Goal: Task Accomplishment & Management: Use online tool/utility

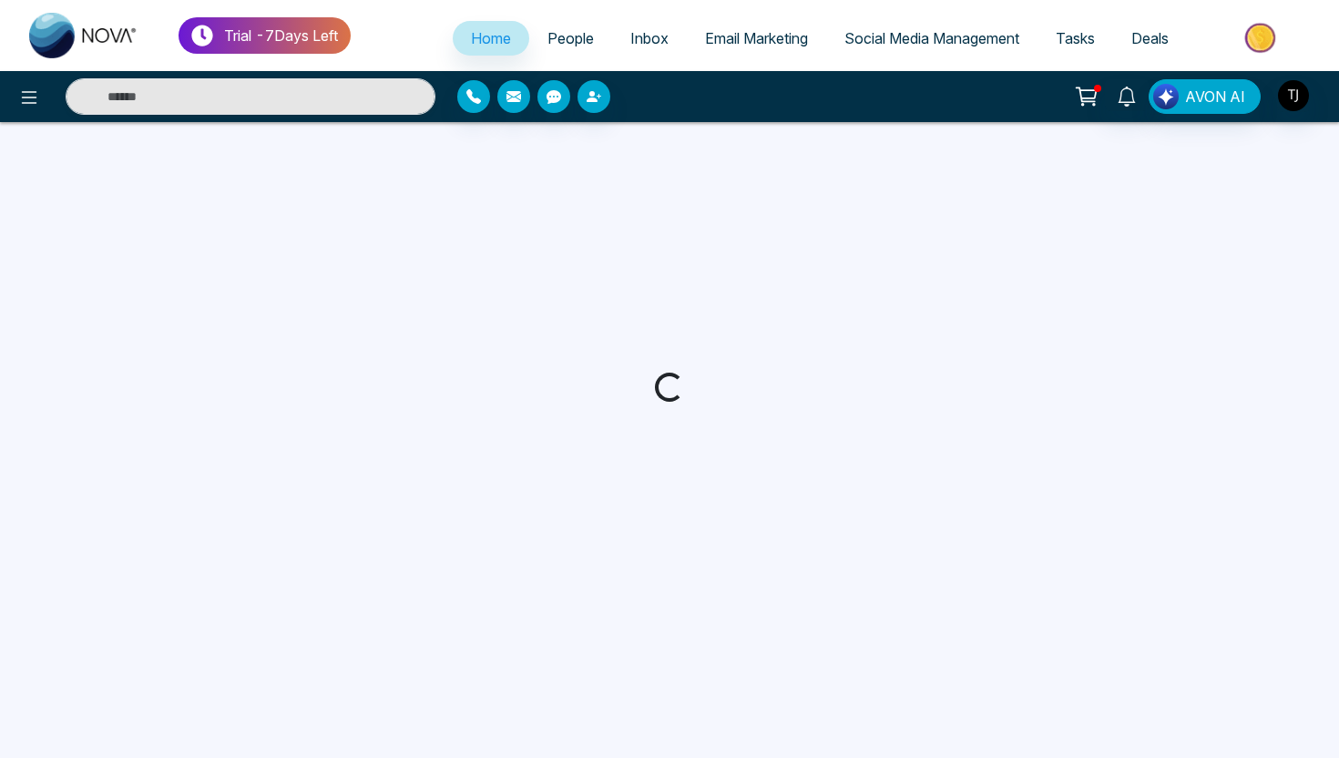
select select "*"
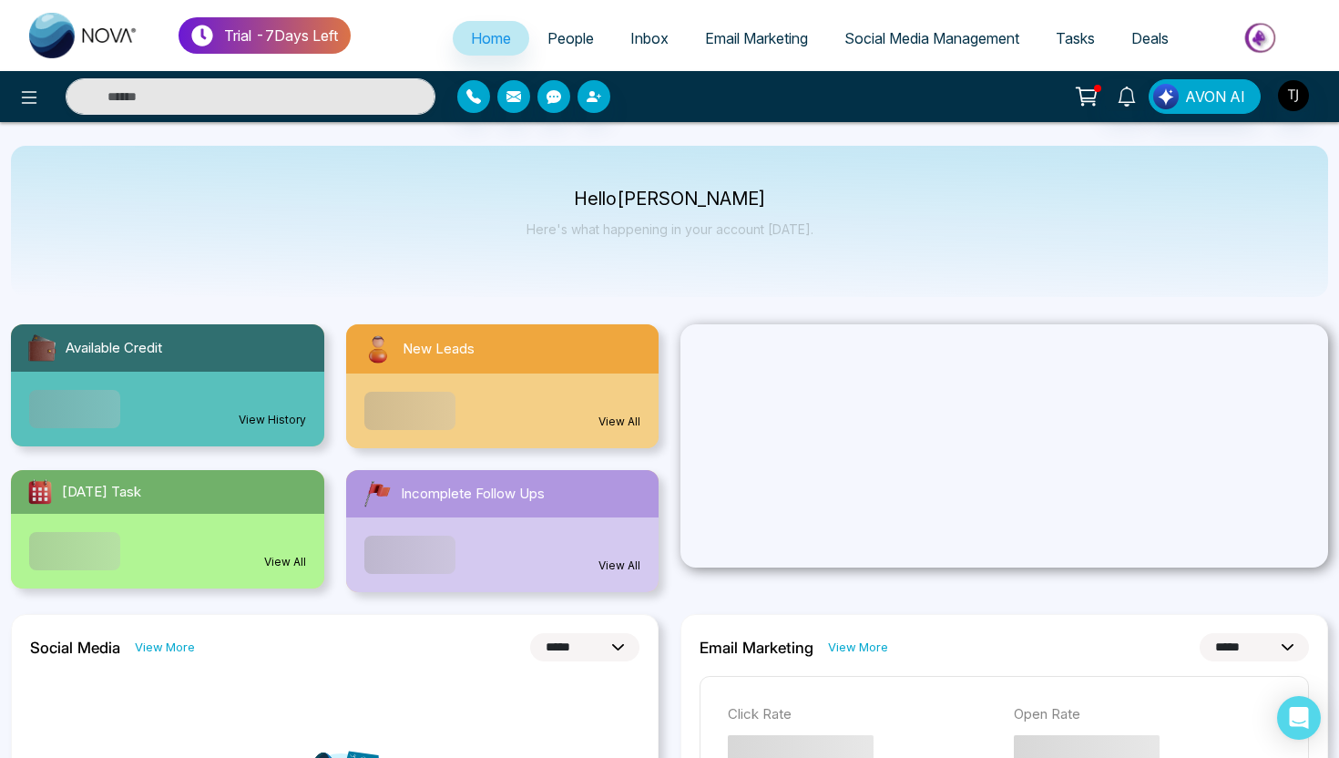
click at [734, 42] on span "Email Marketing" at bounding box center [756, 38] width 103 height 18
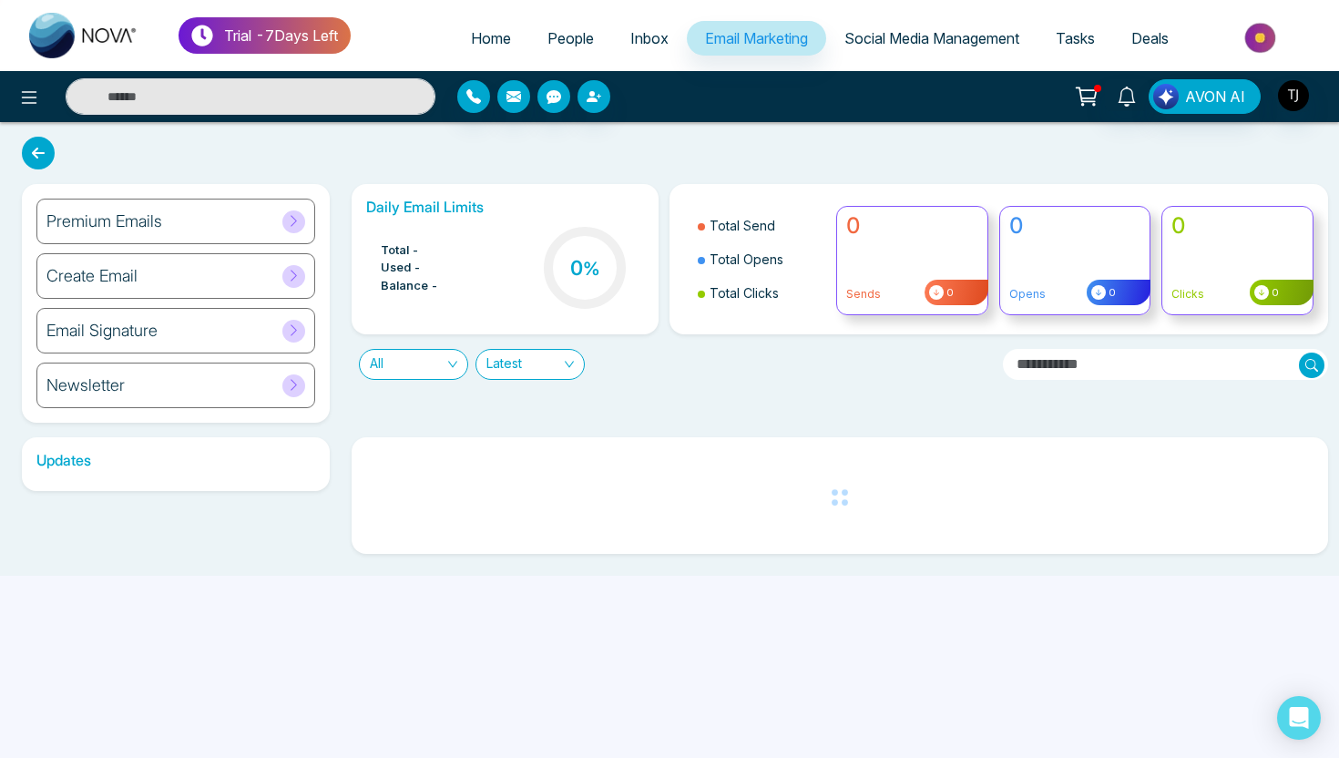
click at [158, 218] on h6 "Premium Emails" at bounding box center [104, 221] width 116 height 20
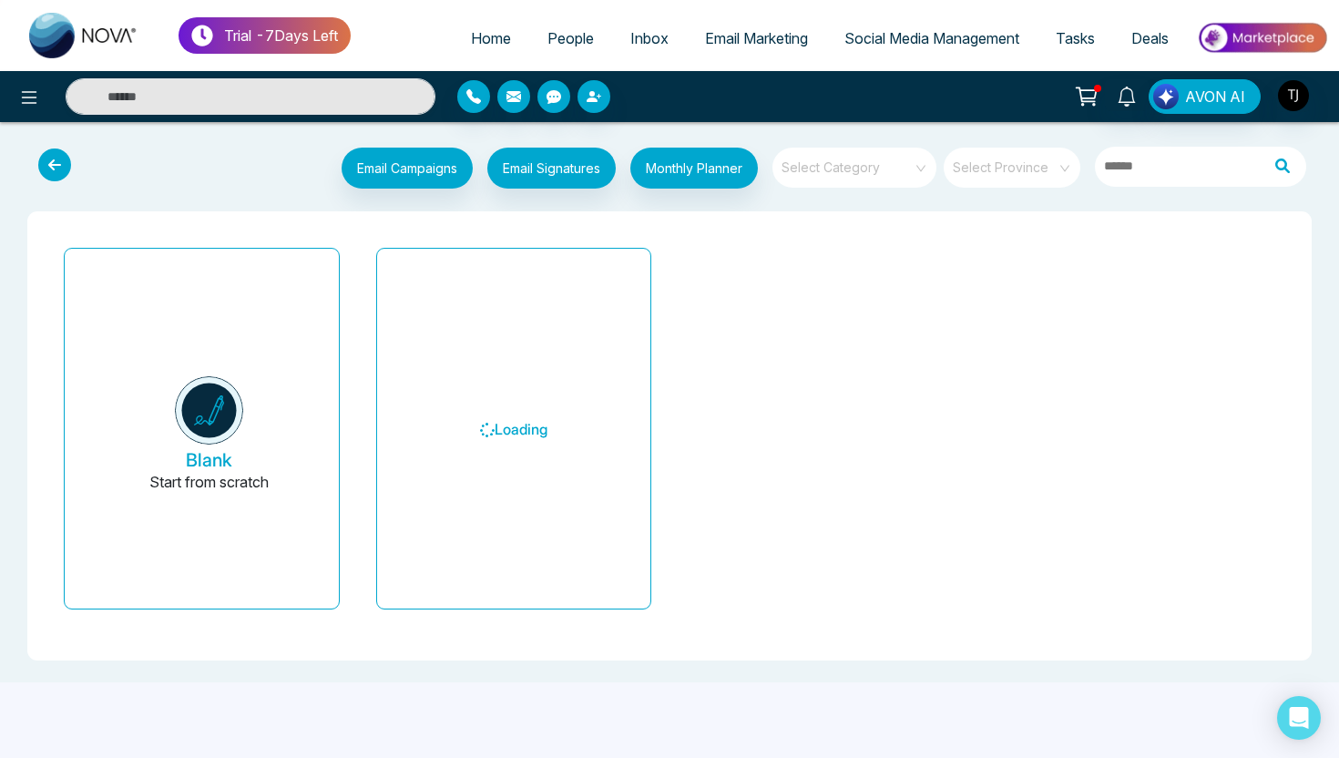
click at [865, 157] on input "search" at bounding box center [848, 161] width 131 height 27
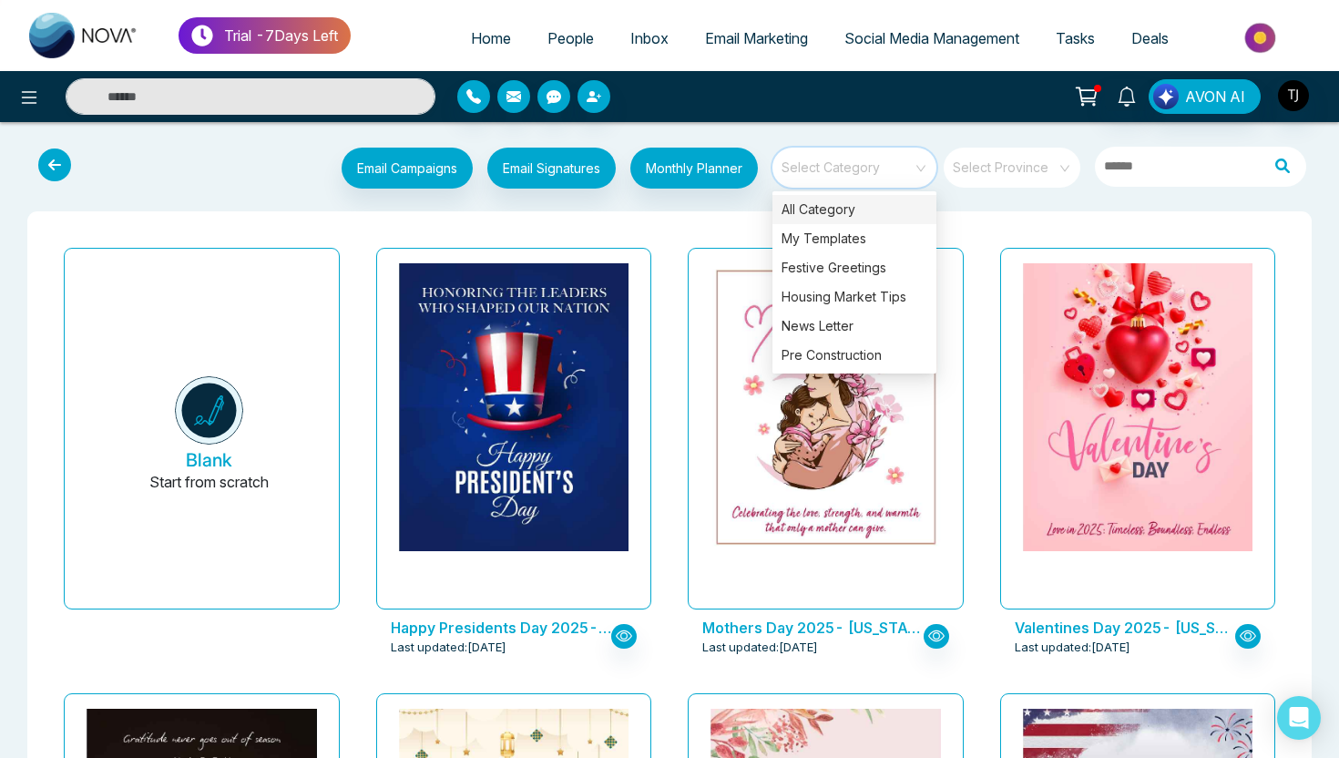
click at [974, 173] on input "search" at bounding box center [1006, 161] width 104 height 27
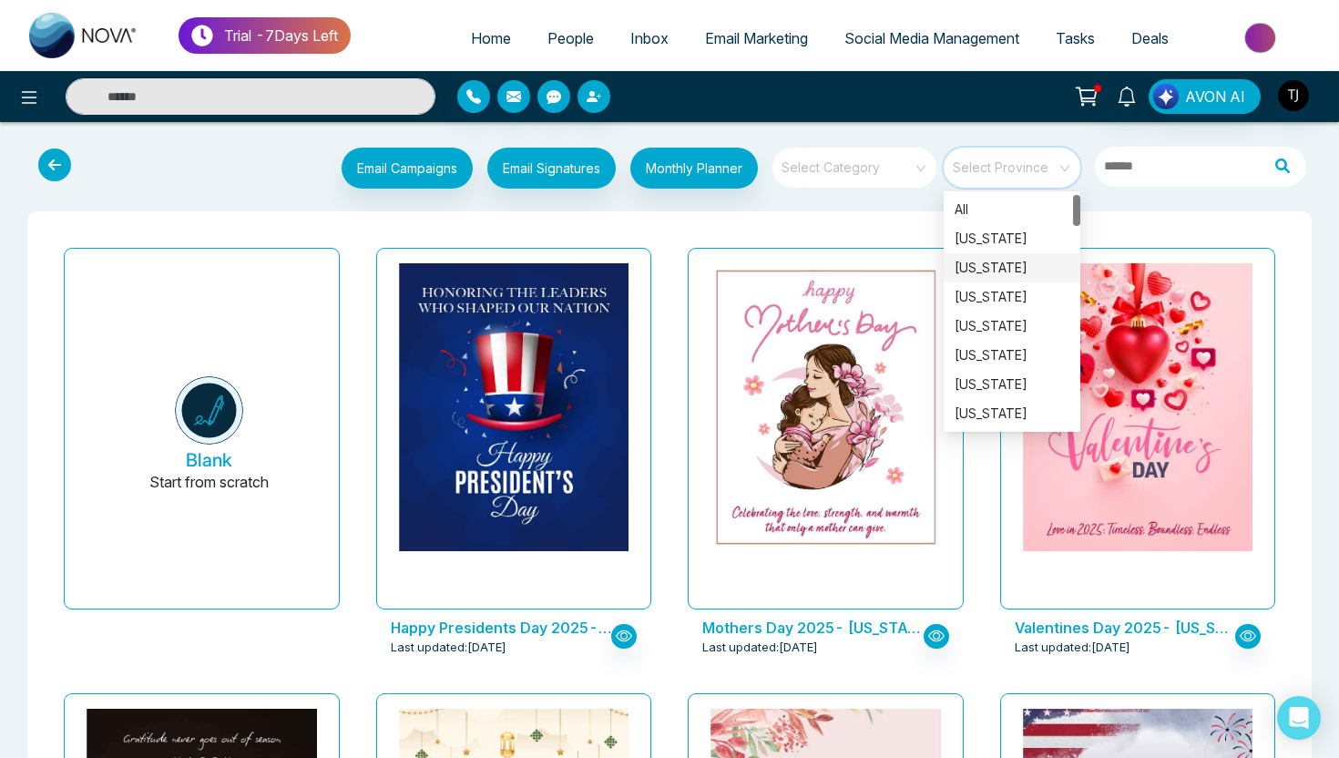
click at [995, 256] on div "[US_STATE]" at bounding box center [1012, 267] width 137 height 29
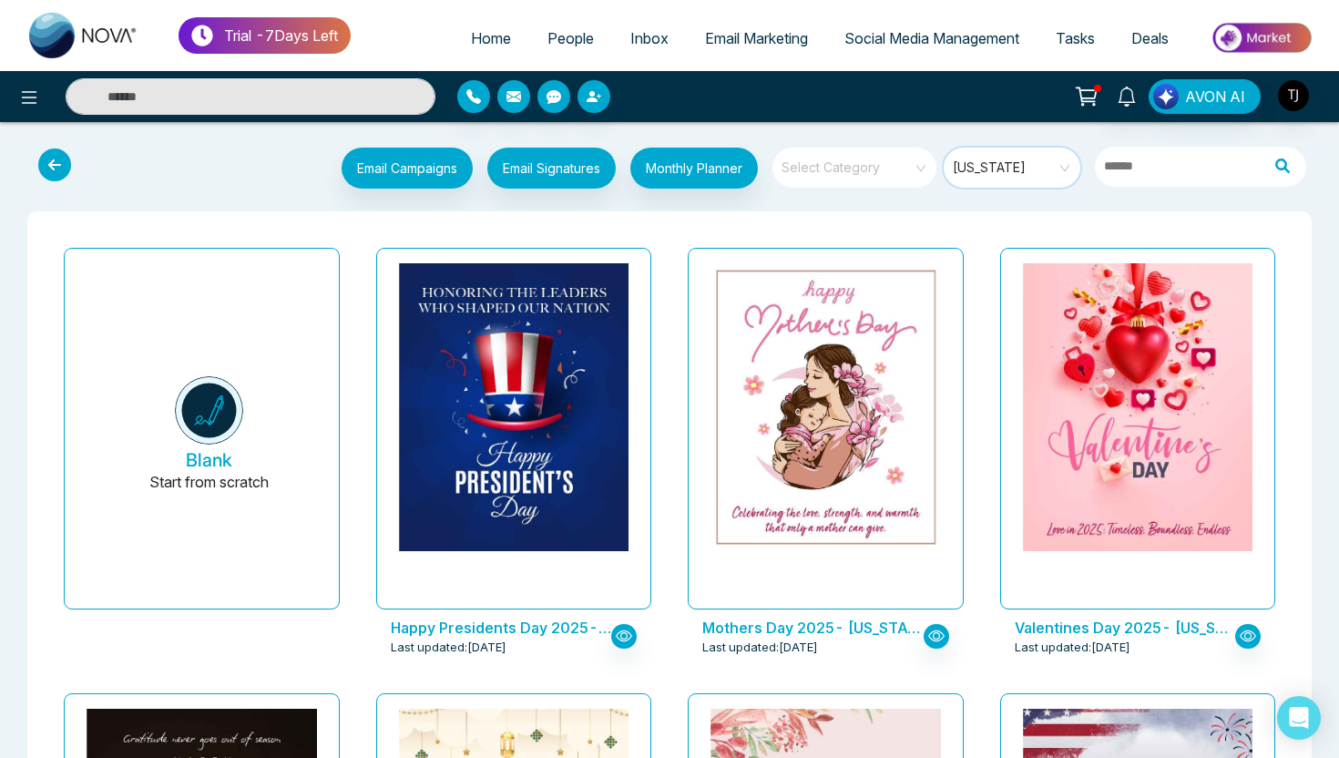
click at [998, 181] on span at bounding box center [1006, 168] width 104 height 40
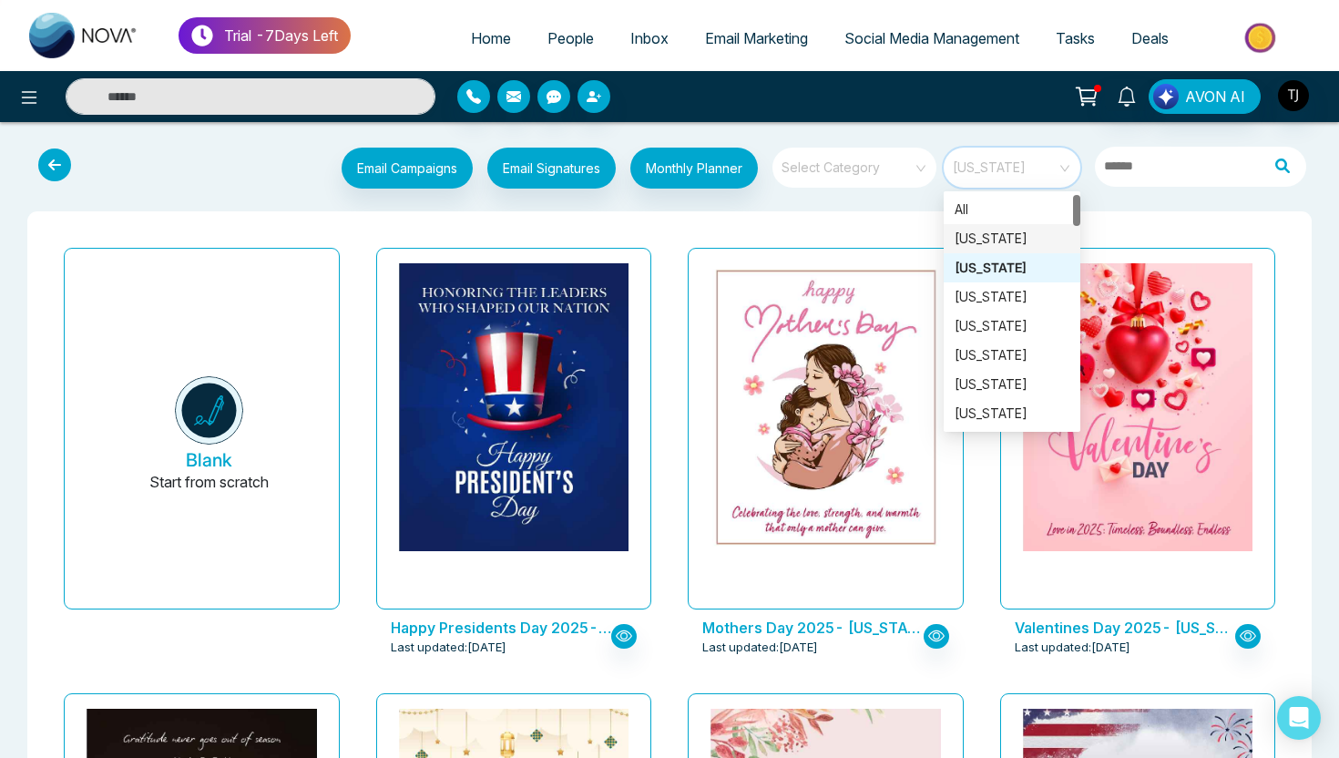
click at [995, 239] on div "[US_STATE]" at bounding box center [1012, 239] width 115 height 20
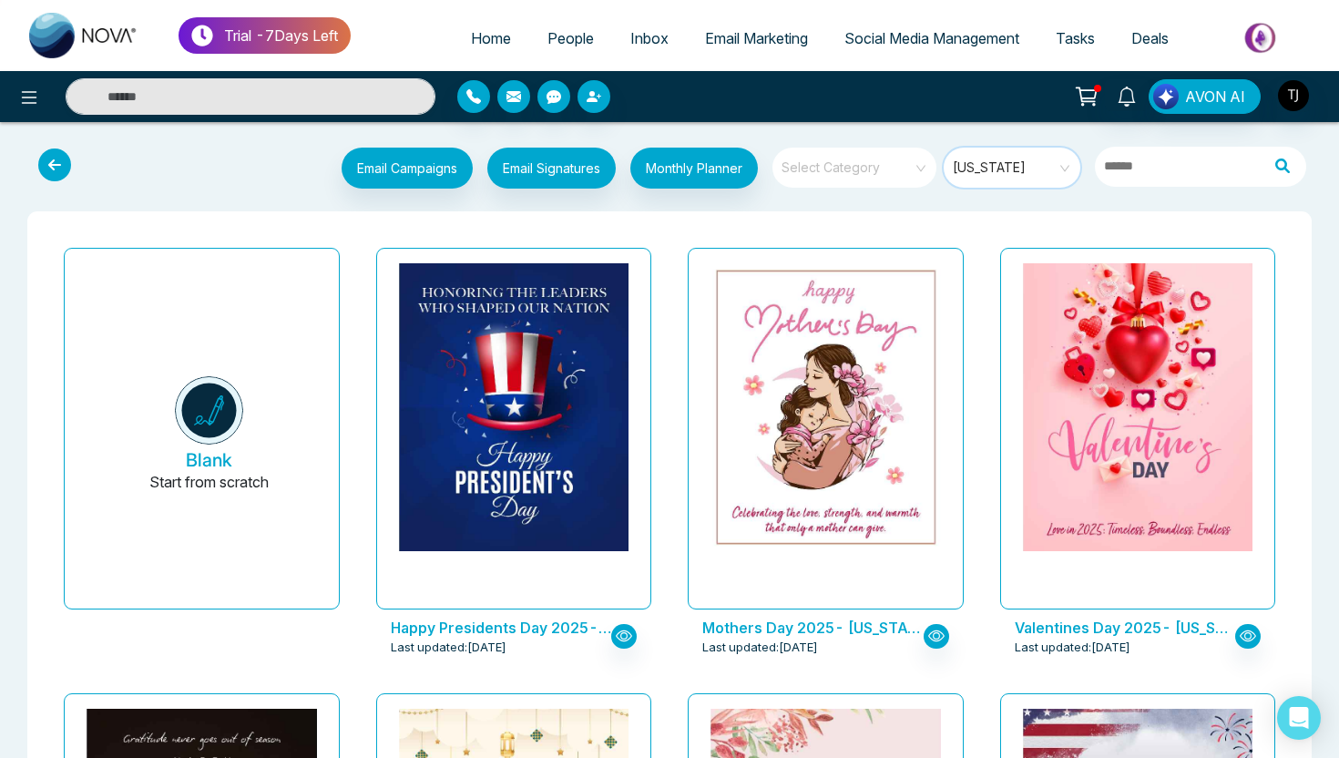
click at [887, 153] on input "search" at bounding box center [848, 161] width 131 height 27
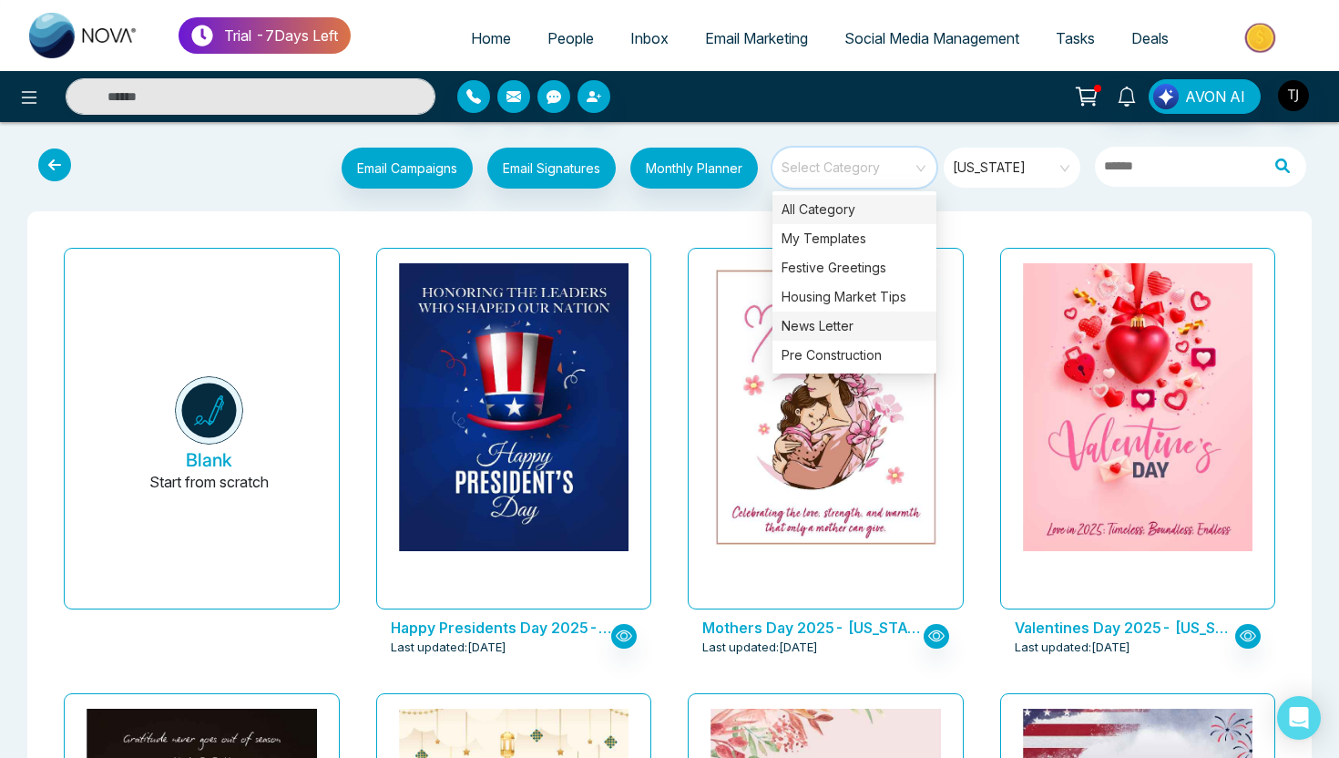
click at [847, 325] on div "News Letter" at bounding box center [855, 326] width 164 height 29
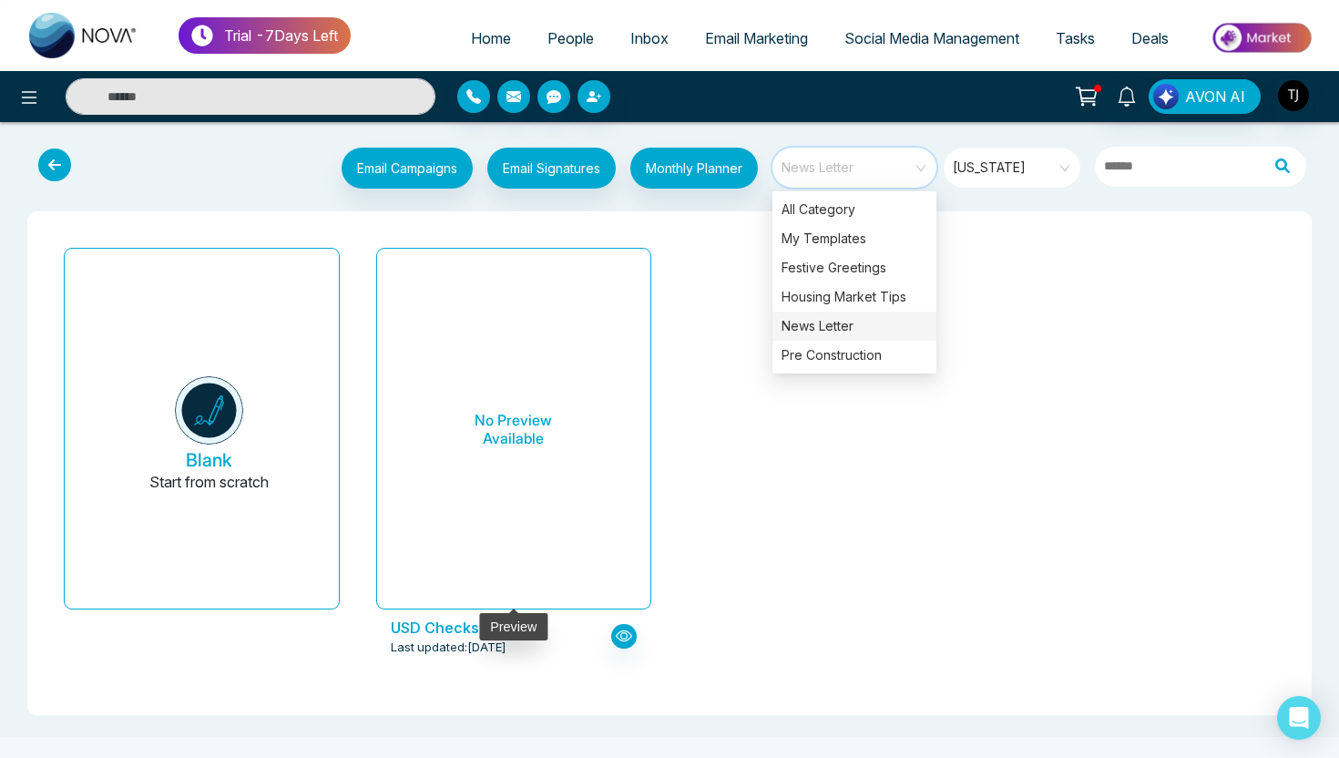
click at [559, 510] on h6 "No Preview Available" at bounding box center [514, 429] width 231 height 333
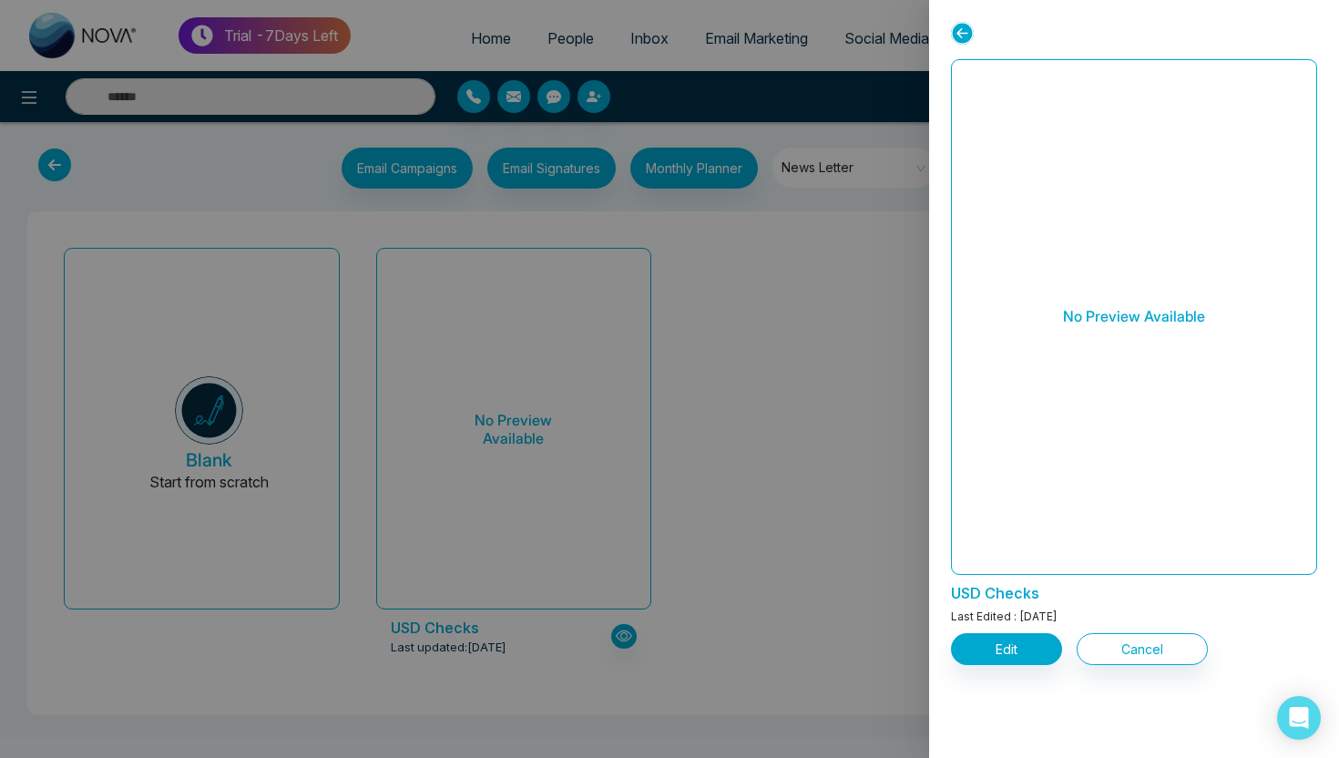
click at [811, 474] on div at bounding box center [669, 379] width 1339 height 758
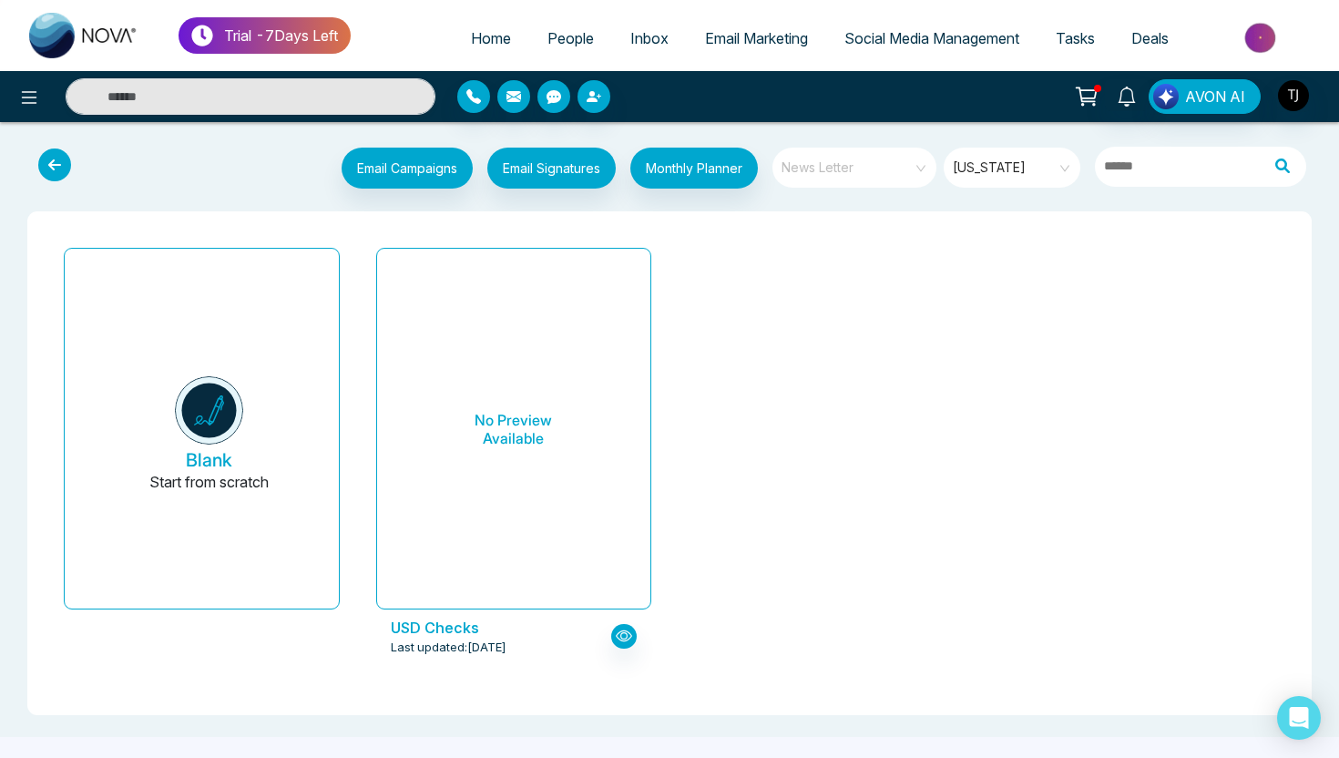
click at [864, 159] on span "News Letter" at bounding box center [856, 167] width 149 height 27
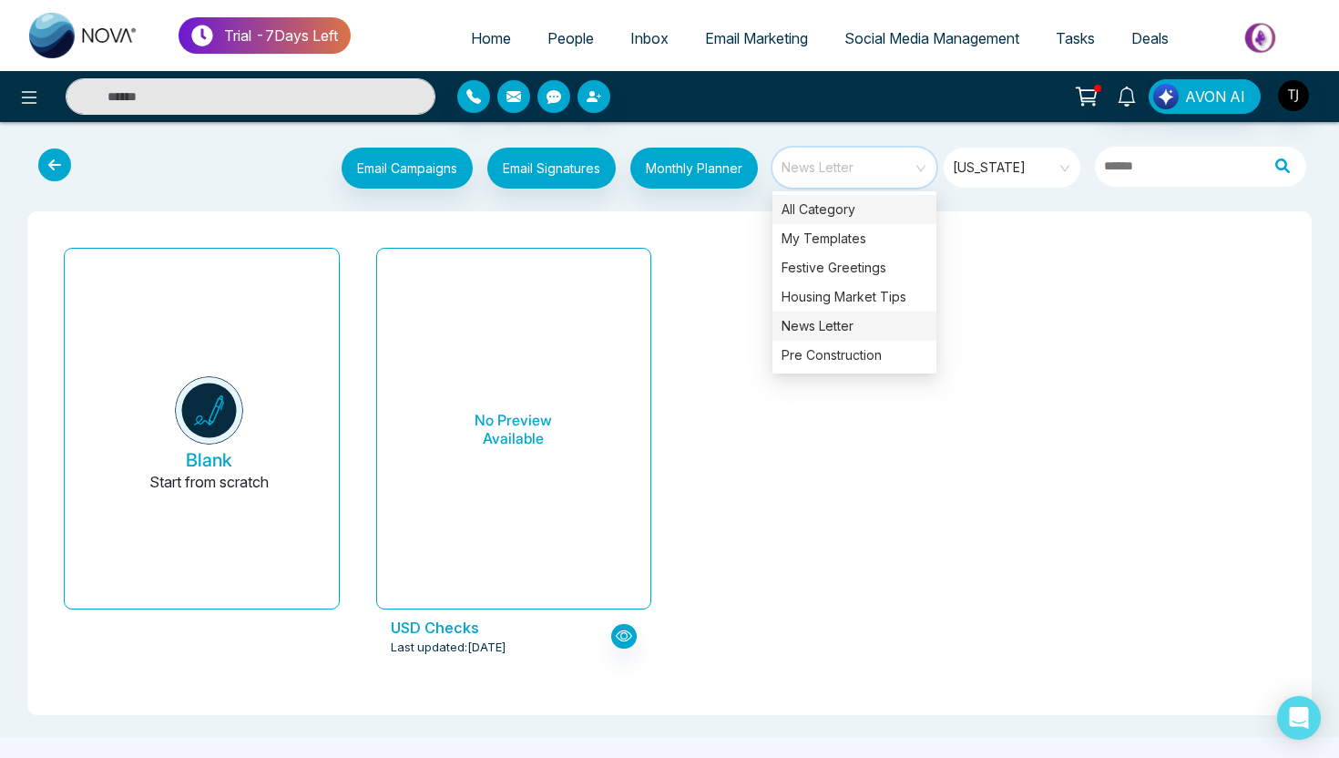
click at [840, 204] on div "All Category" at bounding box center [855, 209] width 164 height 29
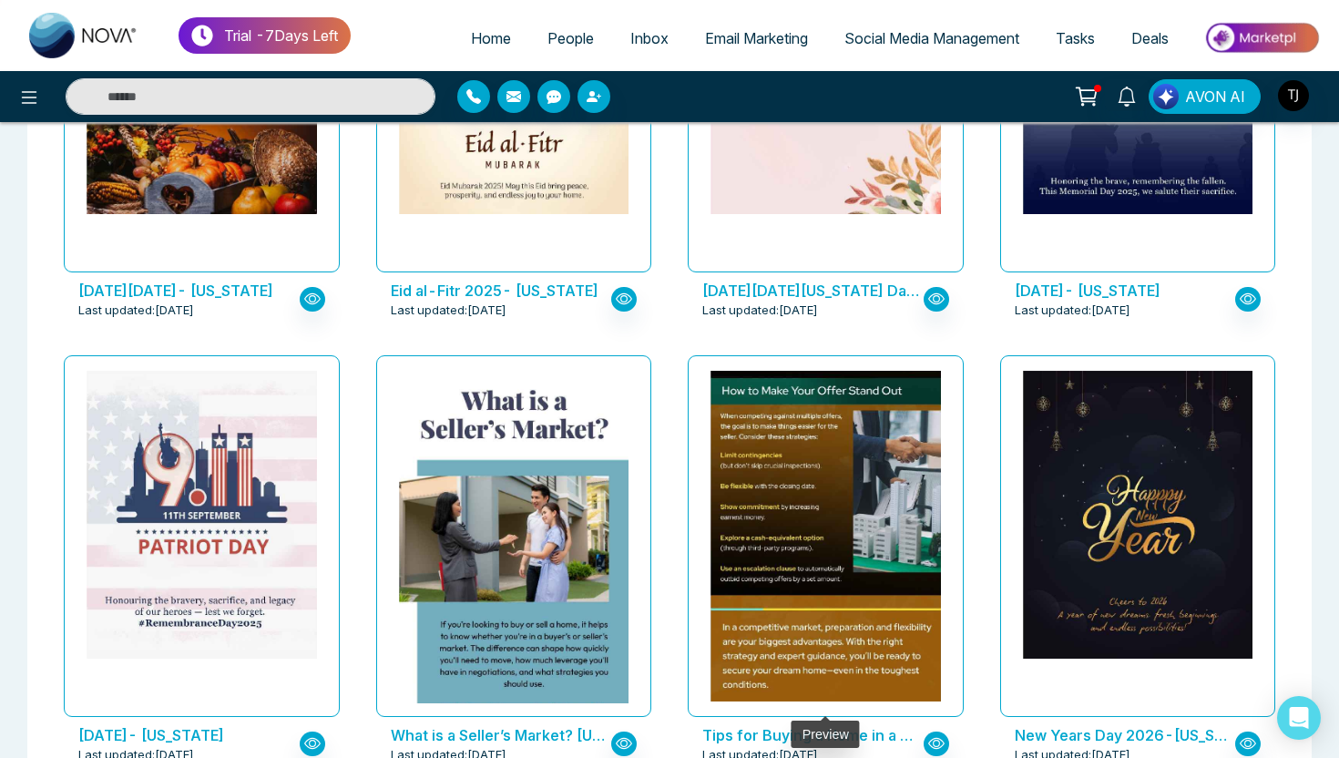
scroll to position [771, 0]
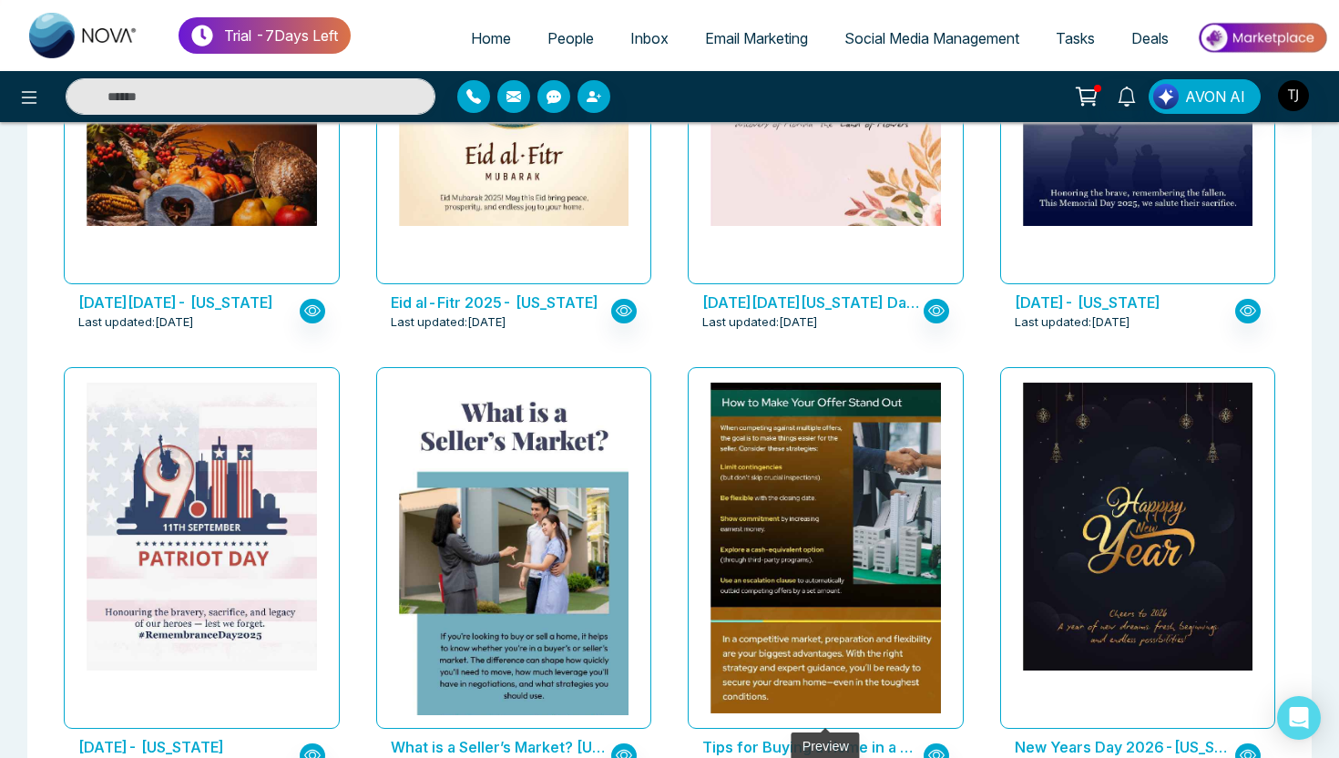
click at [785, 511] on img at bounding box center [826, 282] width 460 height 862
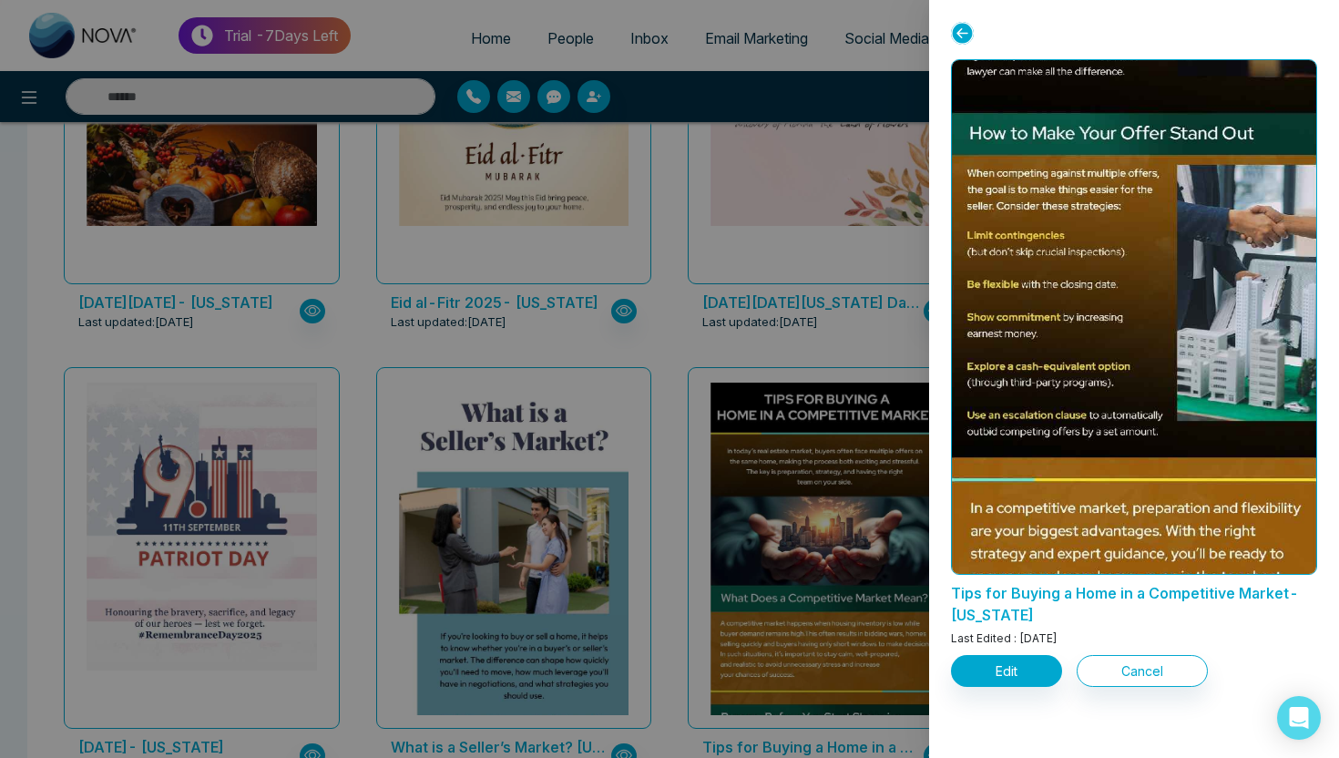
scroll to position [852, 0]
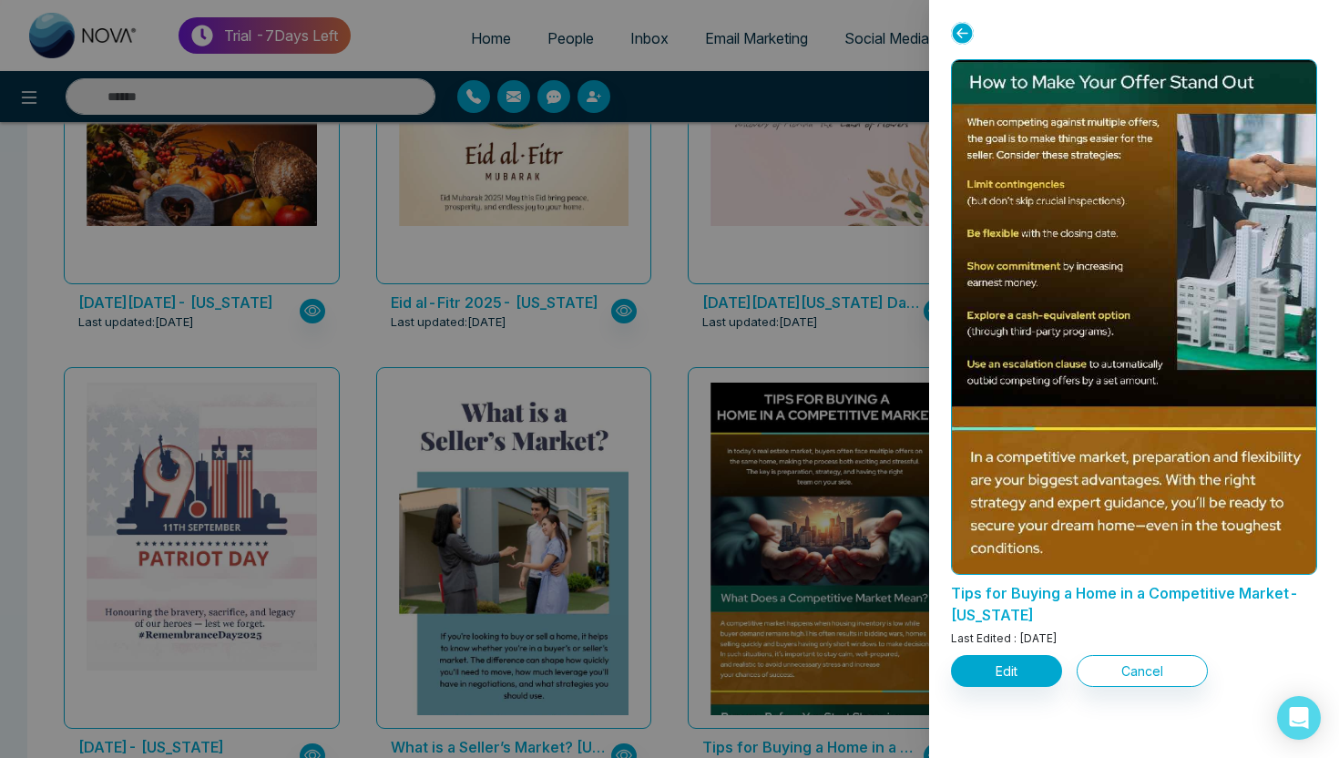
click at [680, 581] on div at bounding box center [669, 379] width 1339 height 758
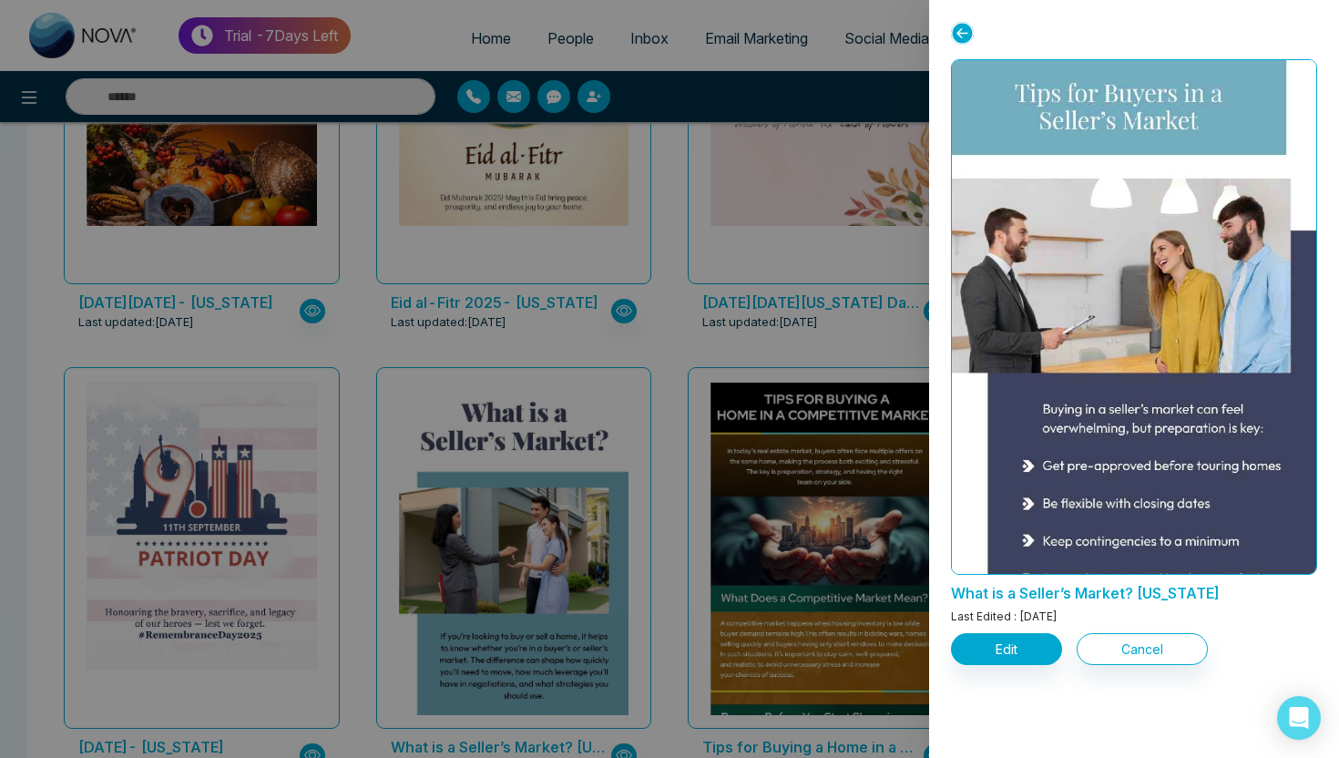
scroll to position [2243, 0]
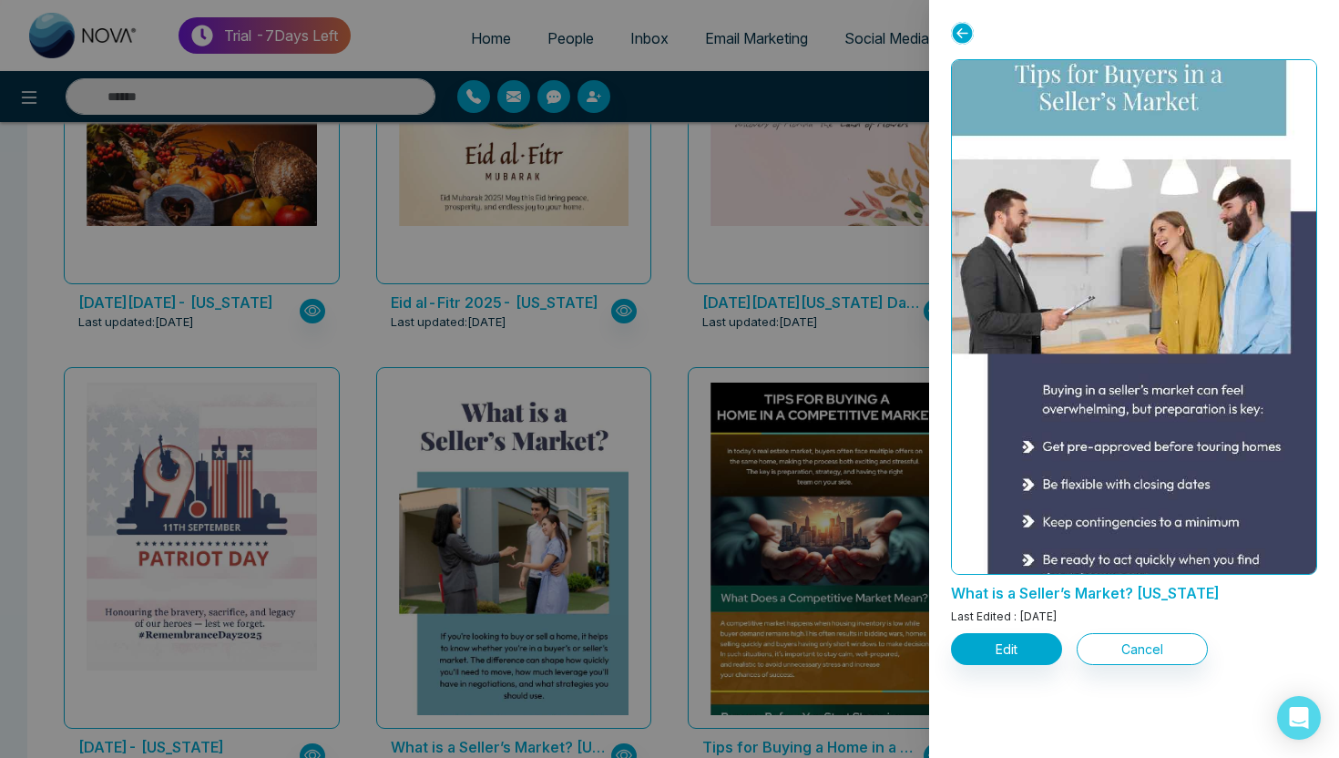
click at [740, 344] on div at bounding box center [669, 379] width 1339 height 758
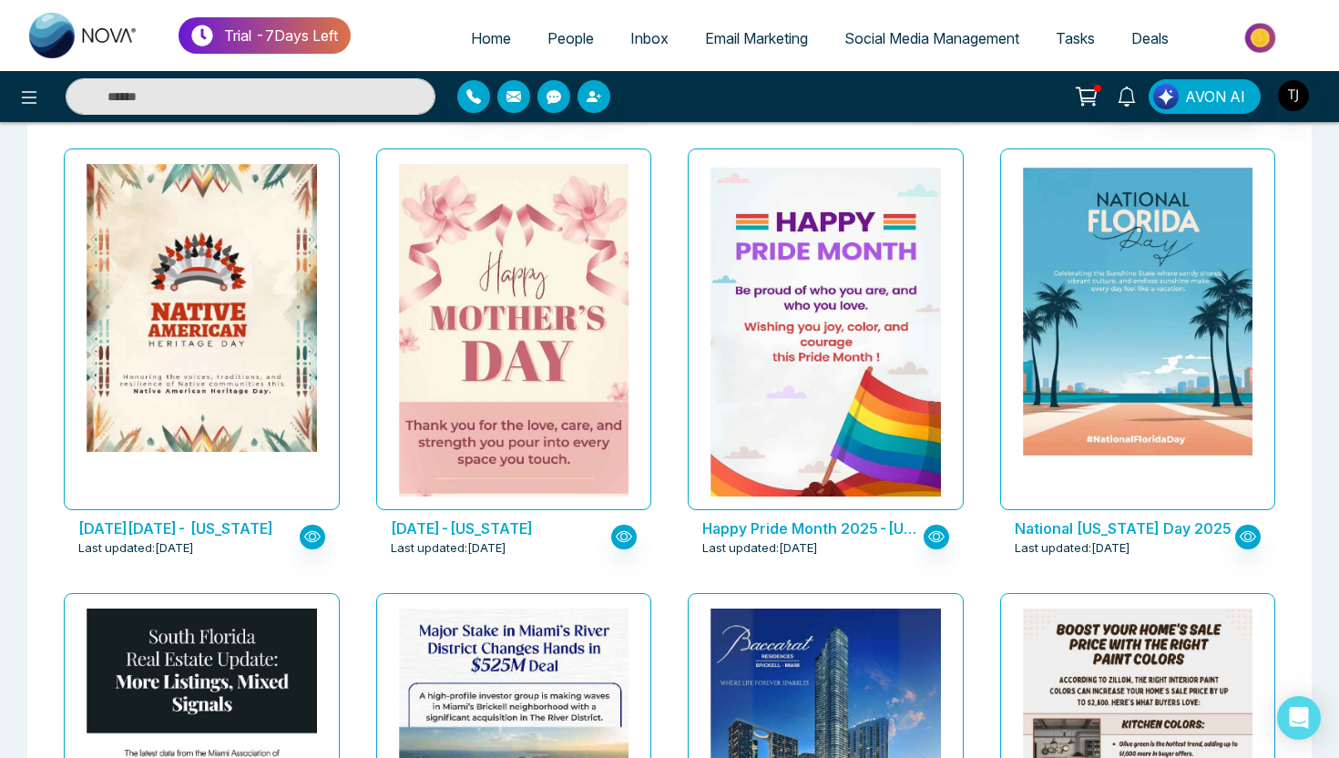
scroll to position [1440, 0]
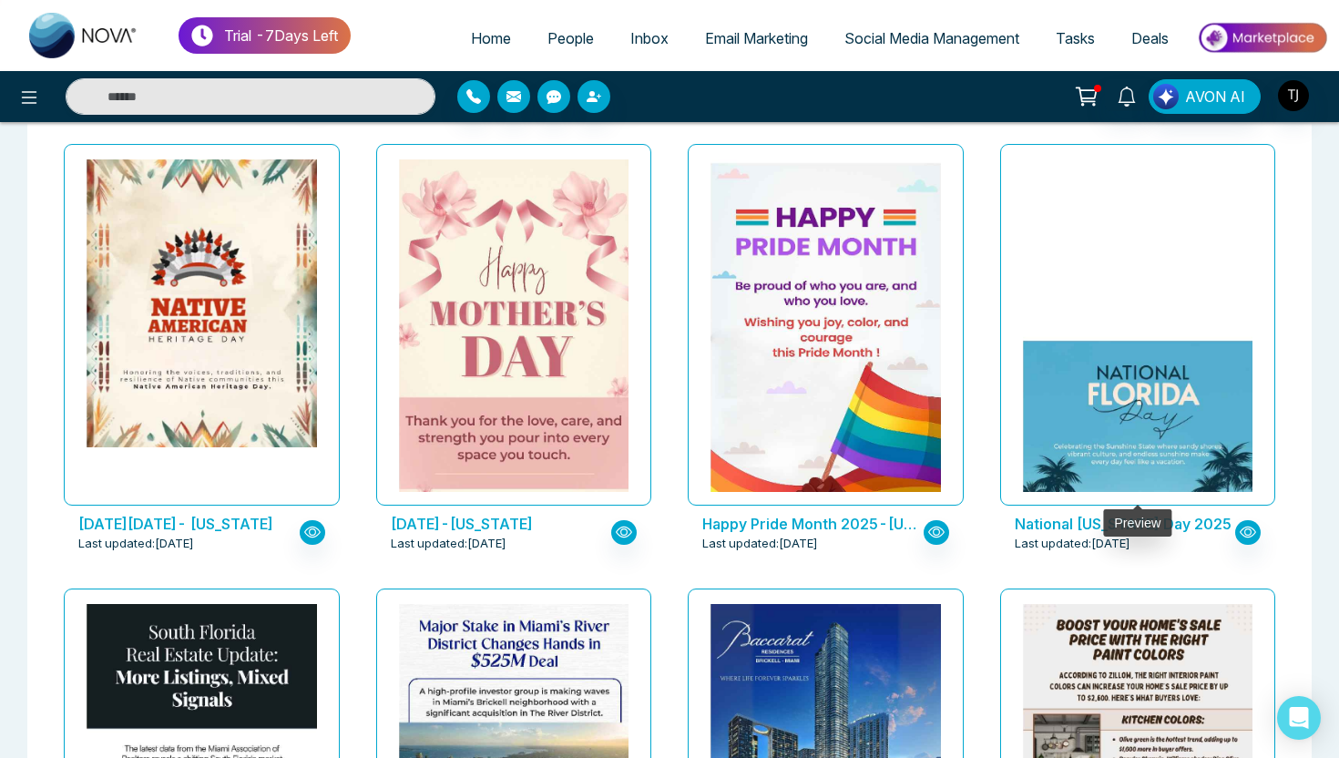
click at [1169, 336] on img at bounding box center [1138, 483] width 460 height 295
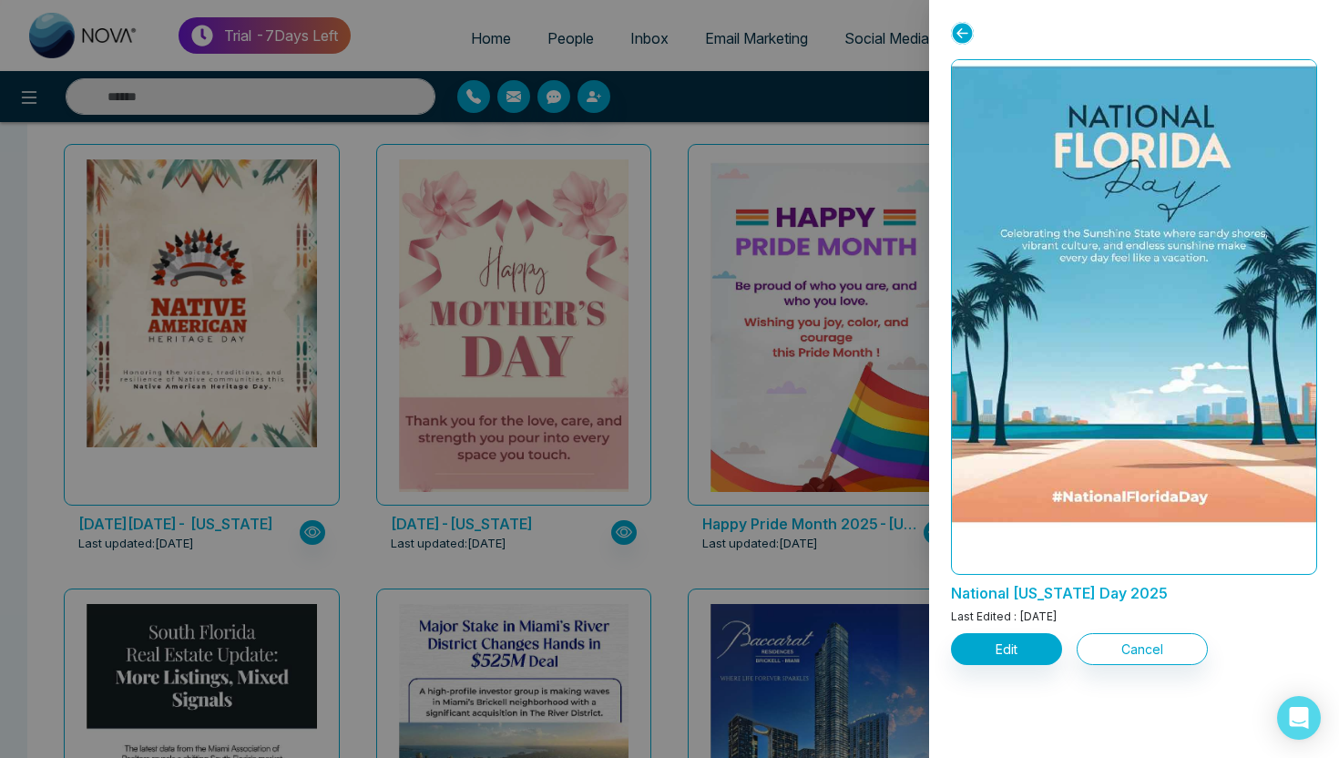
click at [727, 425] on div at bounding box center [669, 379] width 1339 height 758
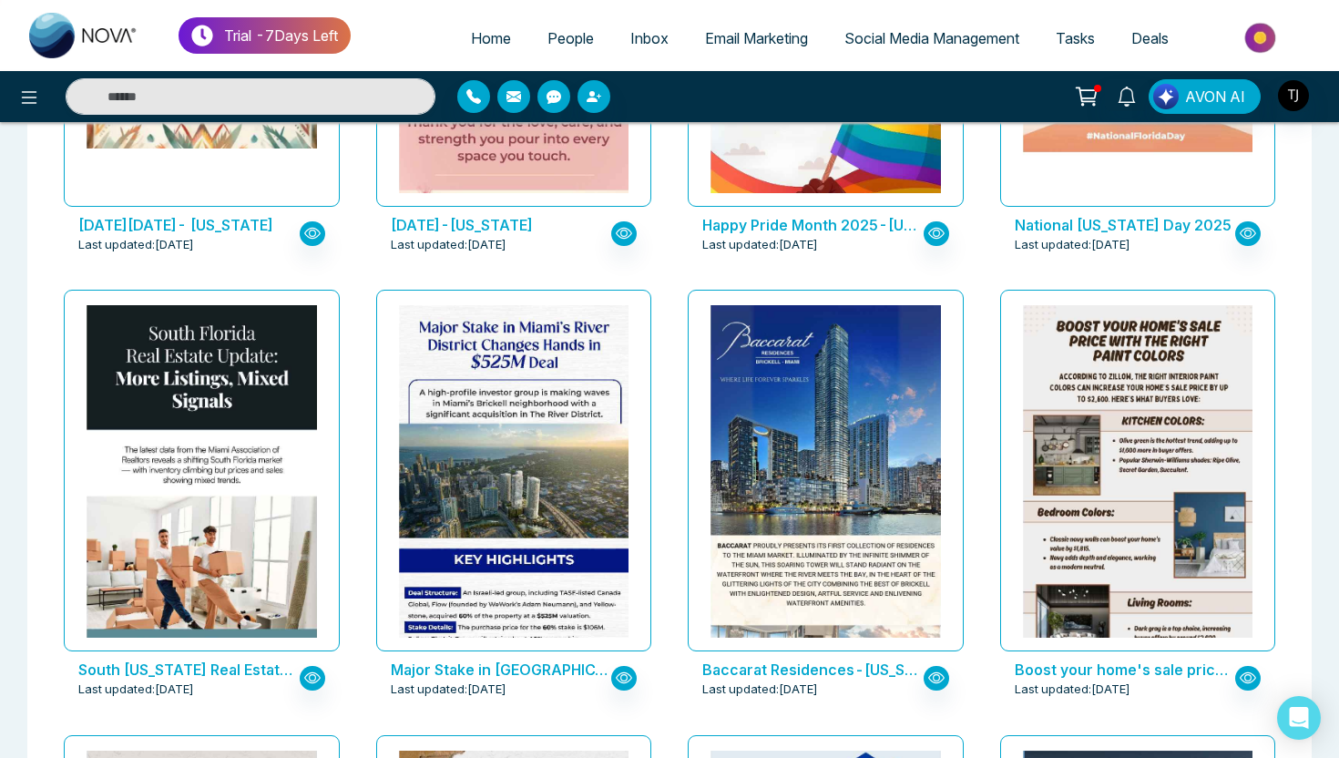
scroll to position [1739, 0]
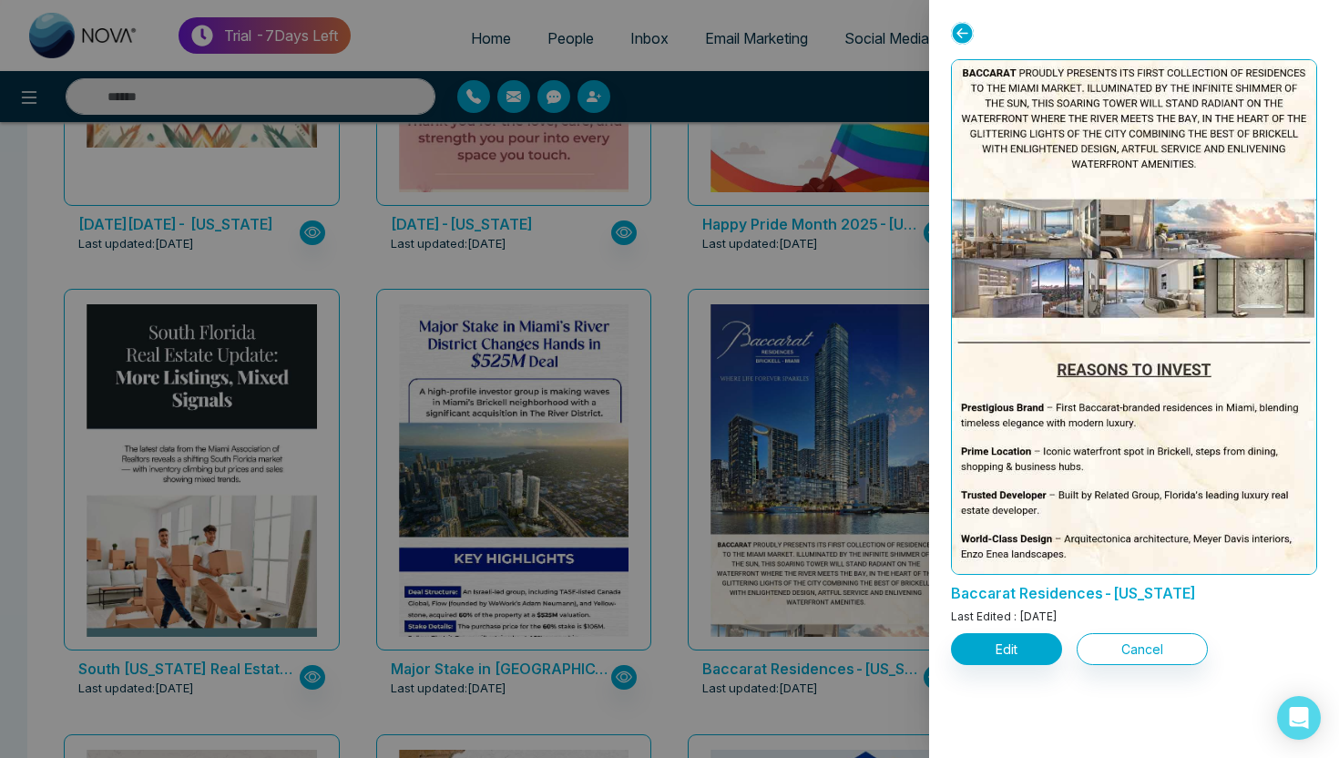
scroll to position [413, 0]
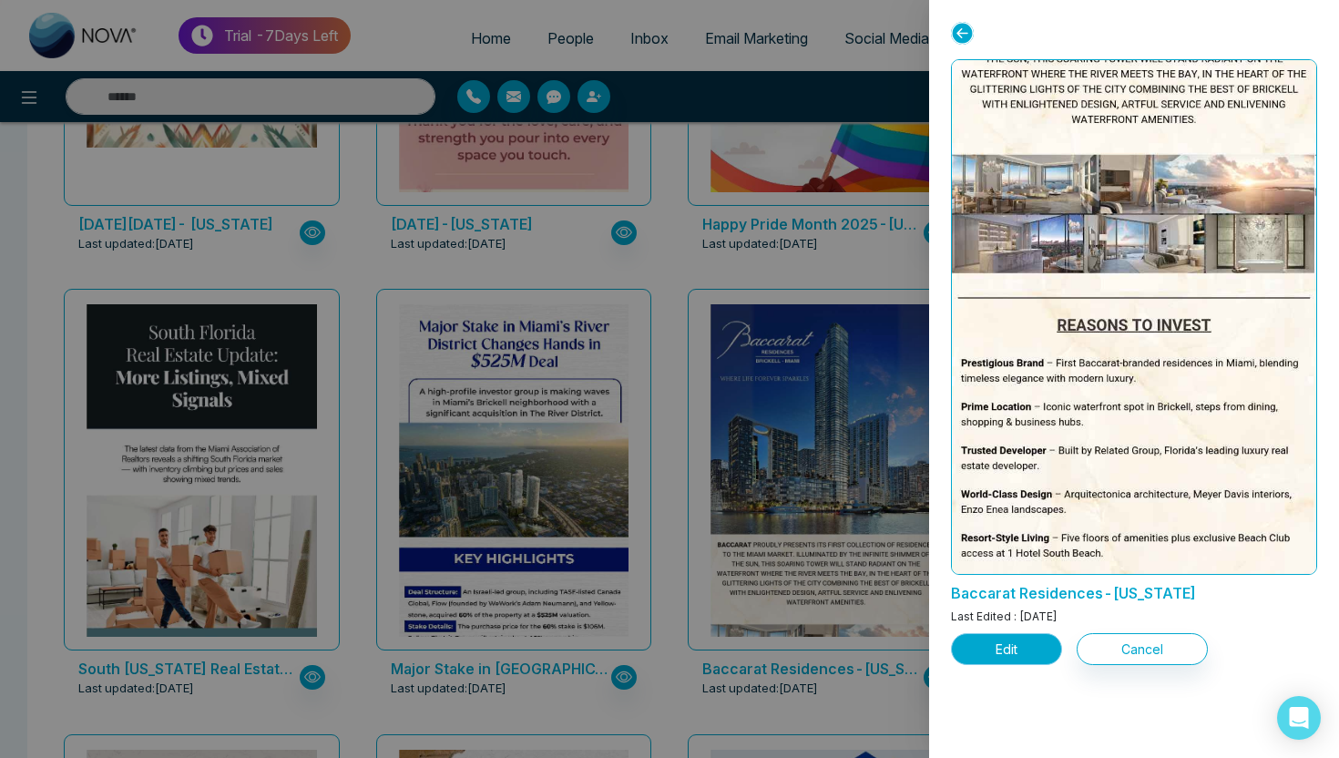
click at [1013, 647] on button "Edit" at bounding box center [1006, 649] width 111 height 32
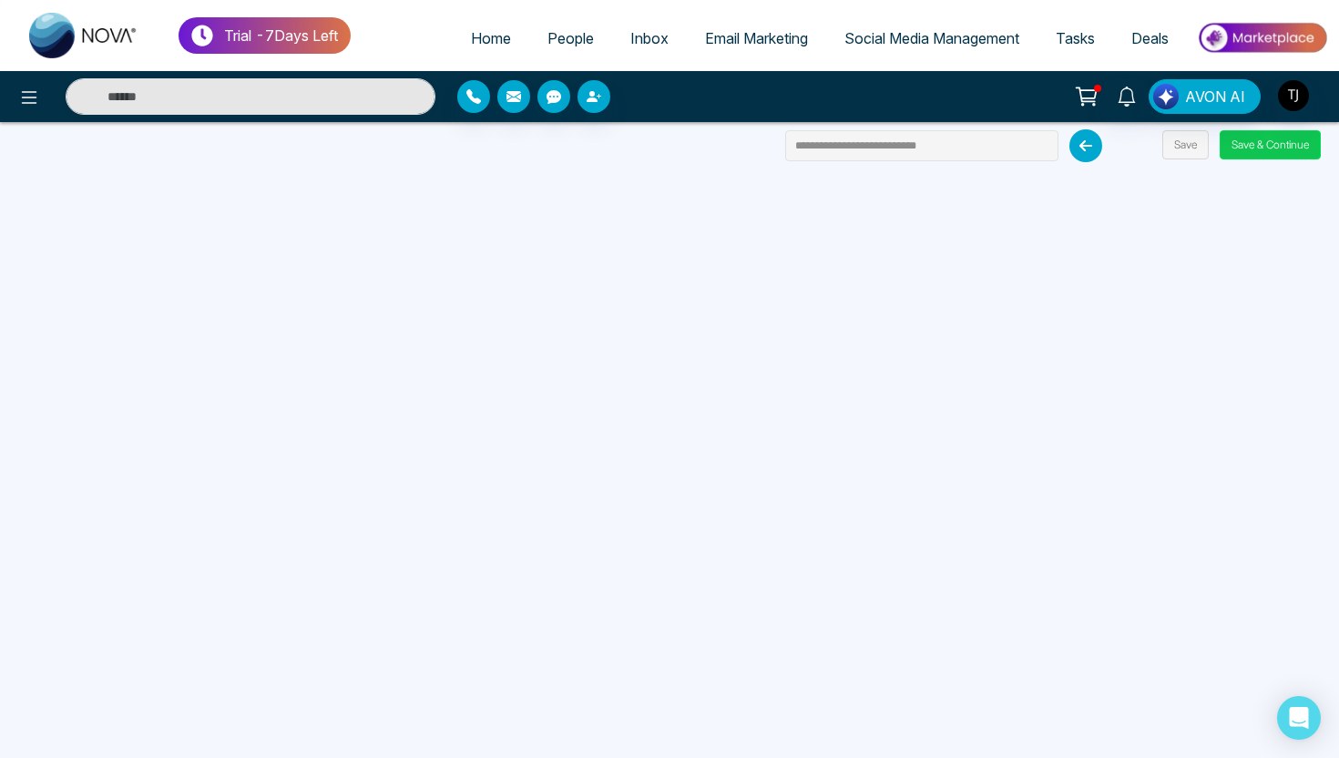
click at [1276, 147] on button "Save & Continue" at bounding box center [1270, 144] width 101 height 29
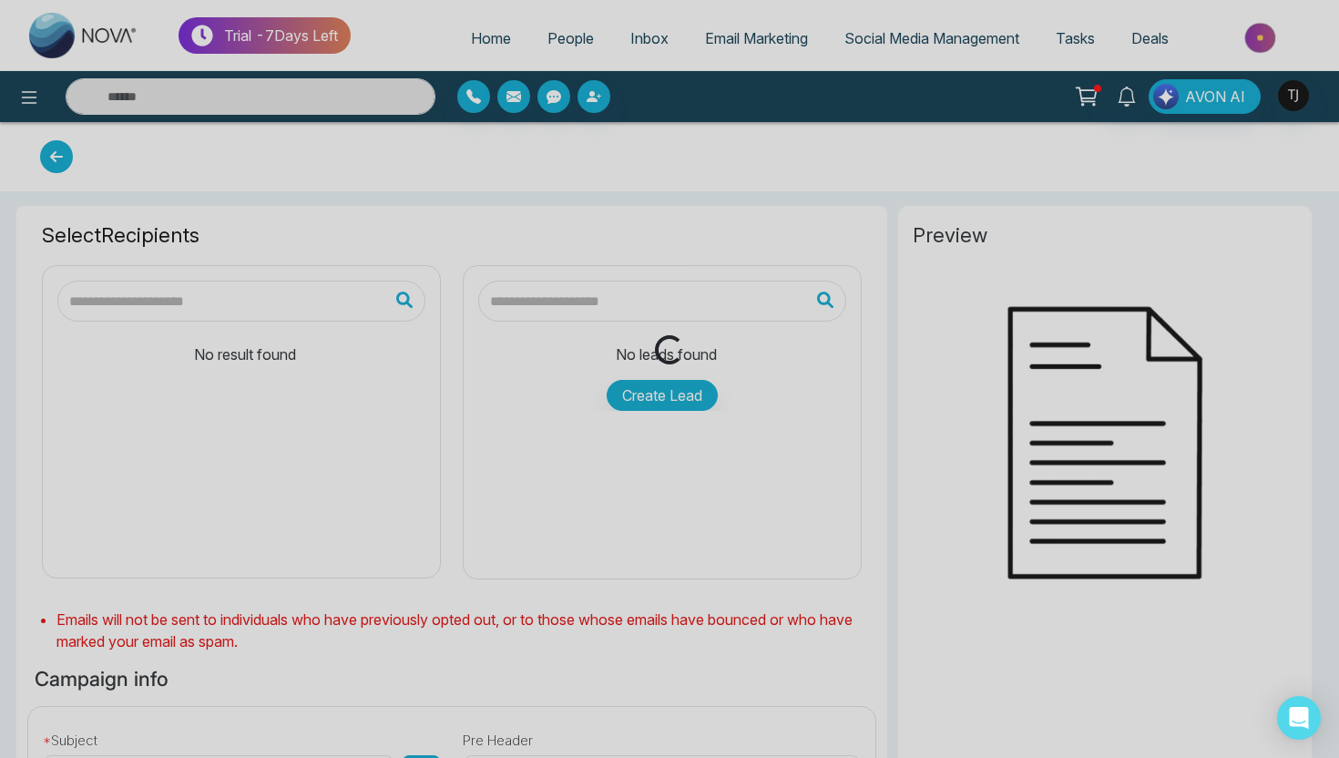
type input "**********"
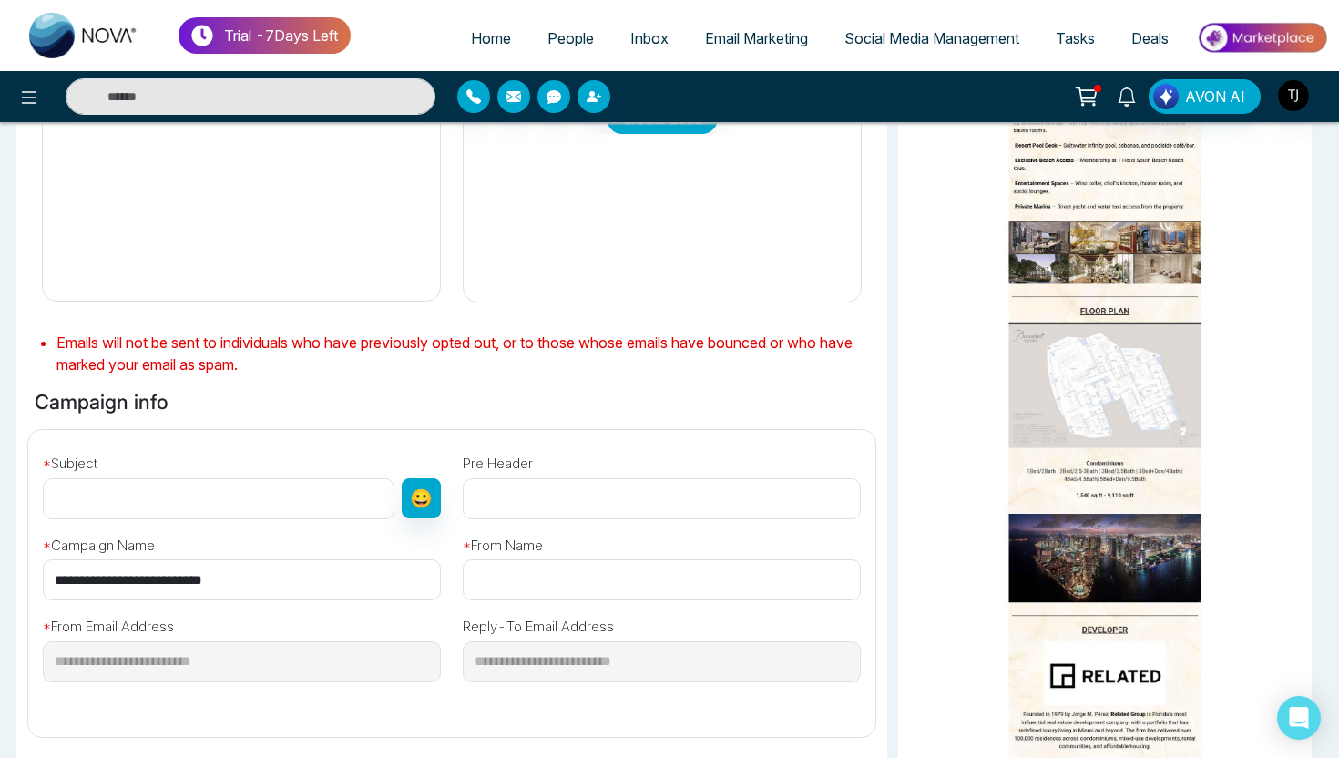
scroll to position [508, 0]
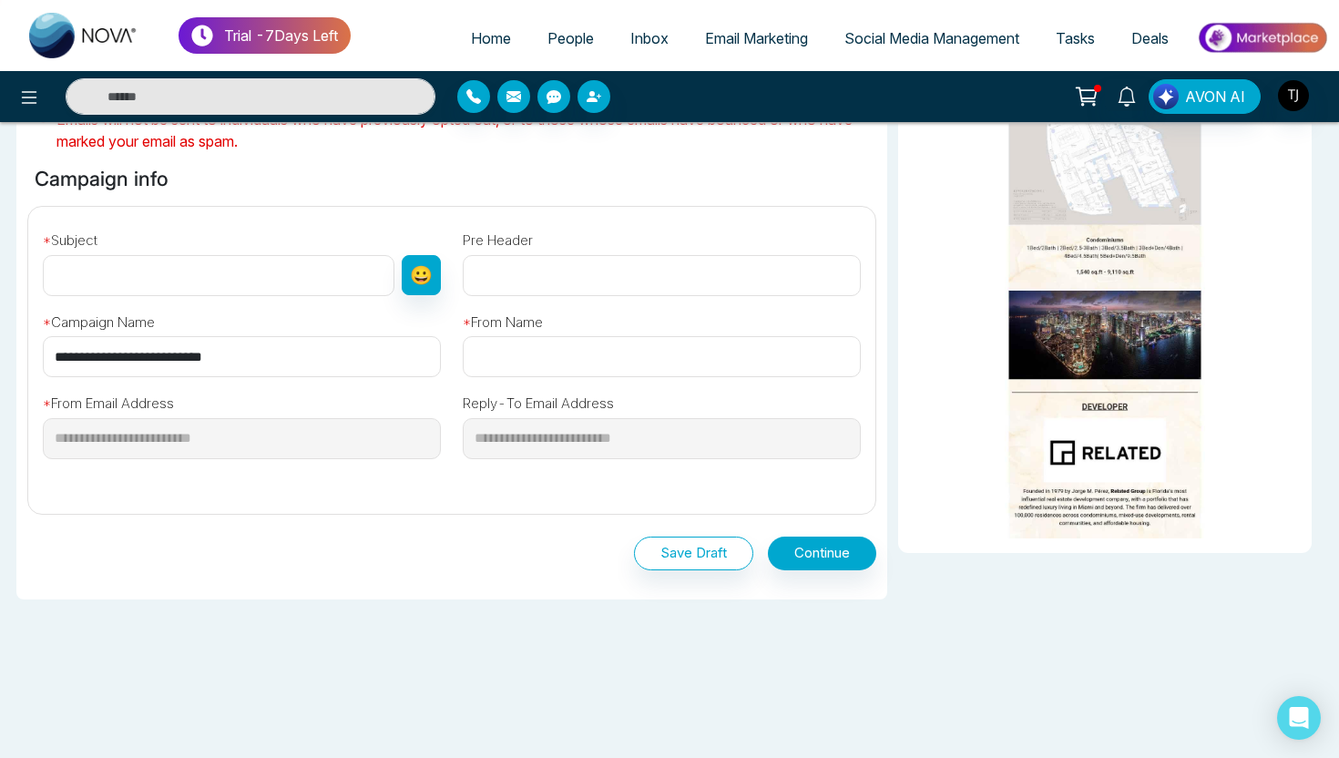
click at [747, 51] on link "Email Marketing" at bounding box center [756, 38] width 139 height 35
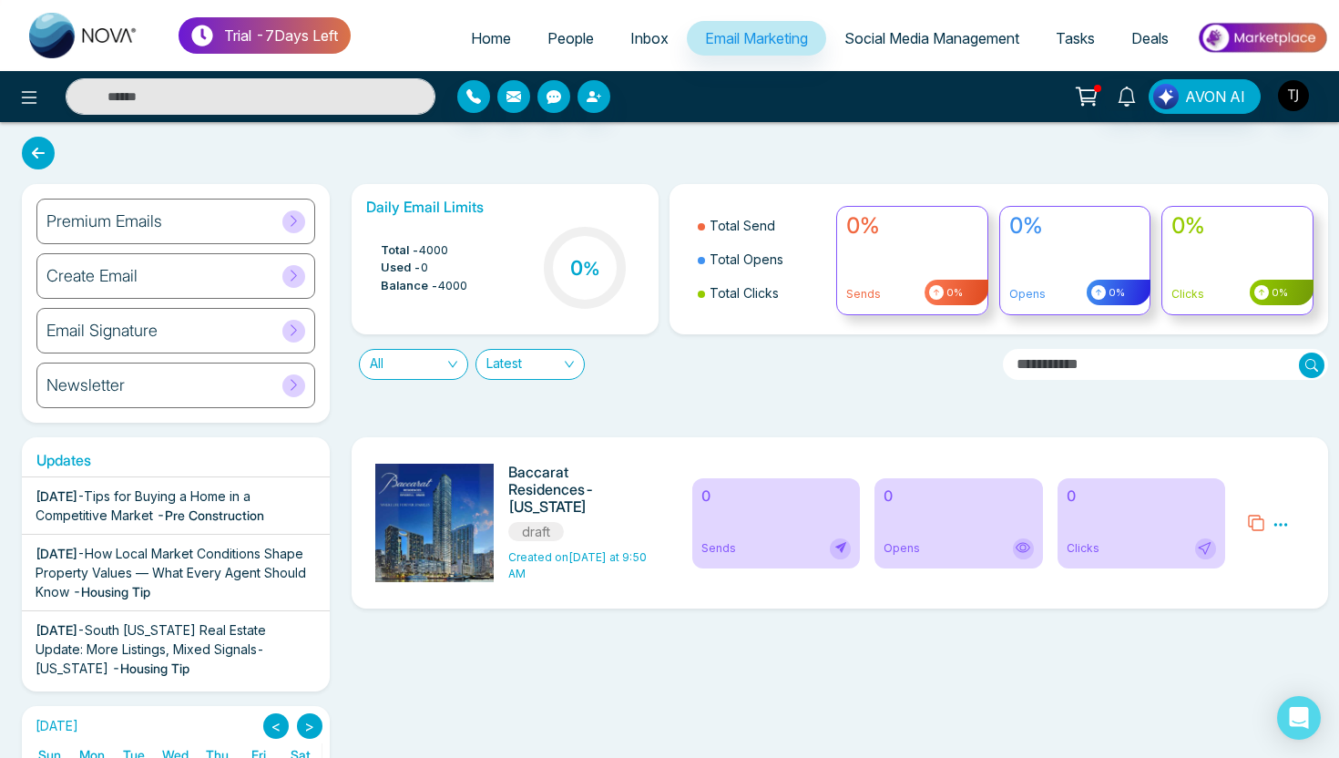
click at [781, 503] on h6 "0" at bounding box center [776, 495] width 149 height 17
